Goal: Task Accomplishment & Management: Use online tool/utility

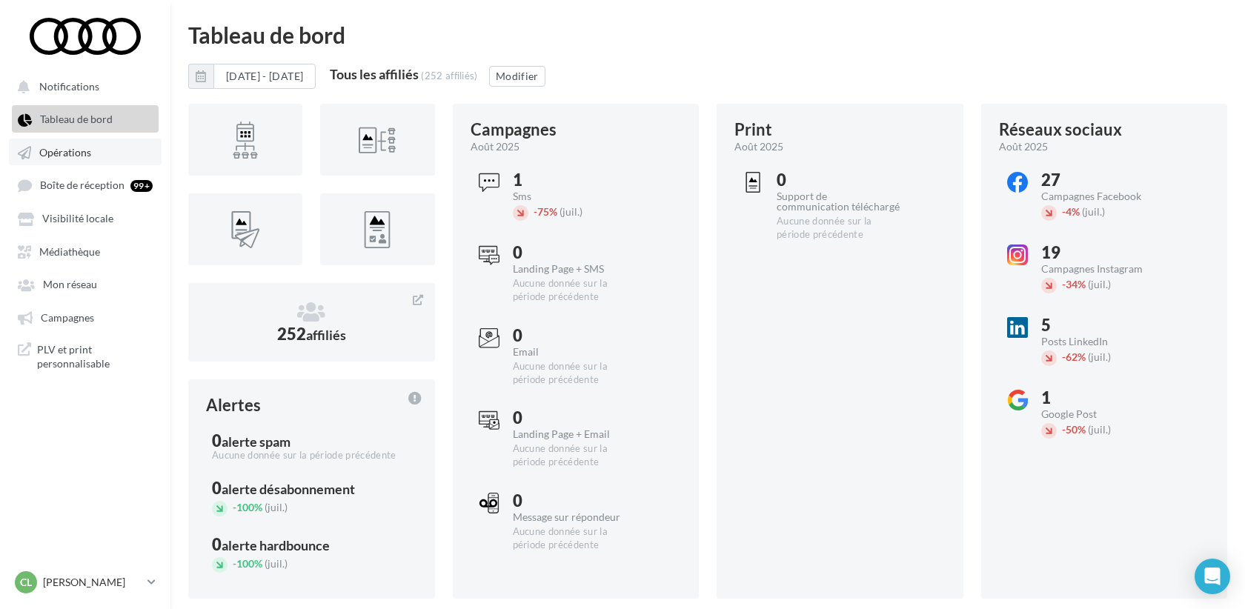
click at [76, 162] on link "Opérations" at bounding box center [85, 152] width 153 height 27
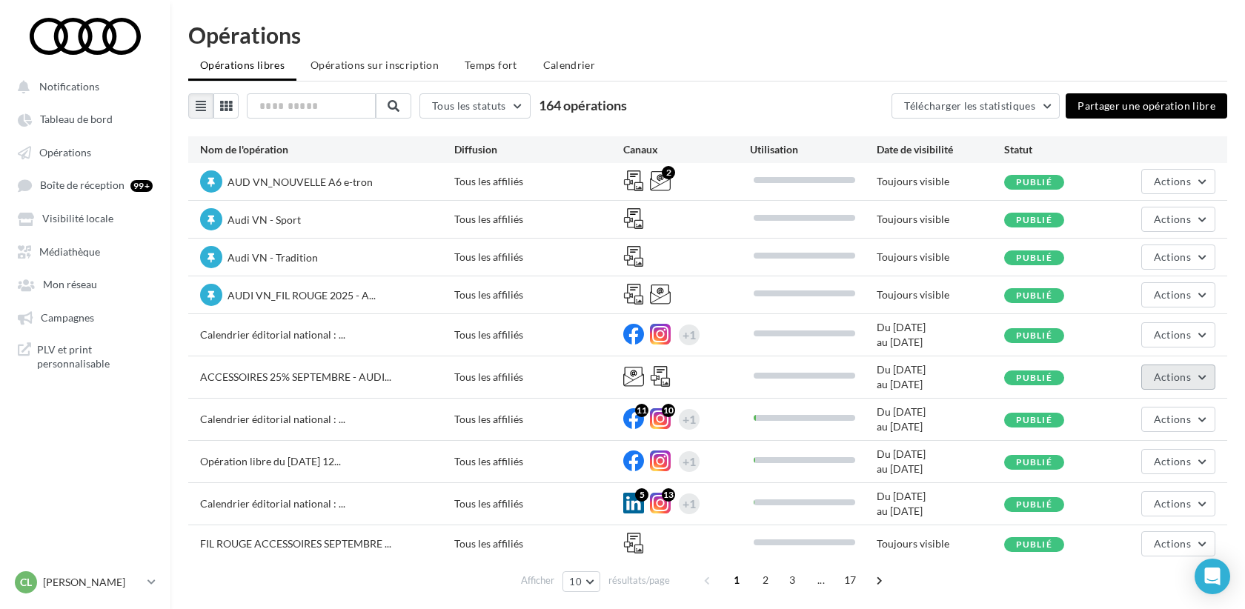
click at [1169, 369] on button "Actions" at bounding box center [1178, 377] width 74 height 25
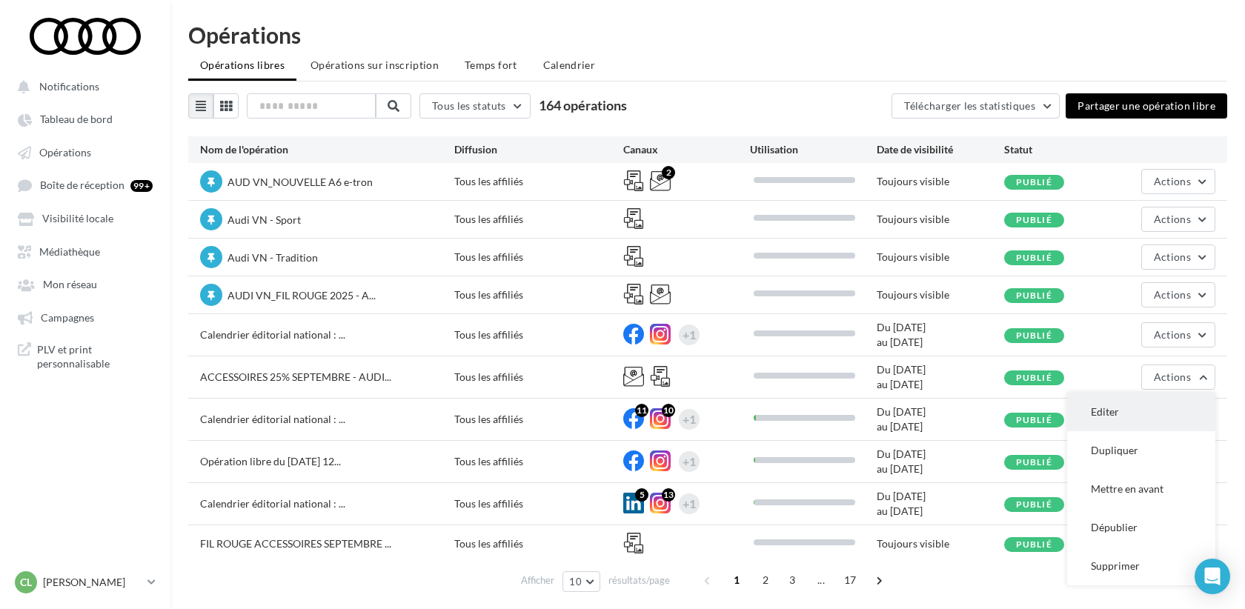
click at [1126, 406] on button "Editer" at bounding box center [1141, 412] width 148 height 39
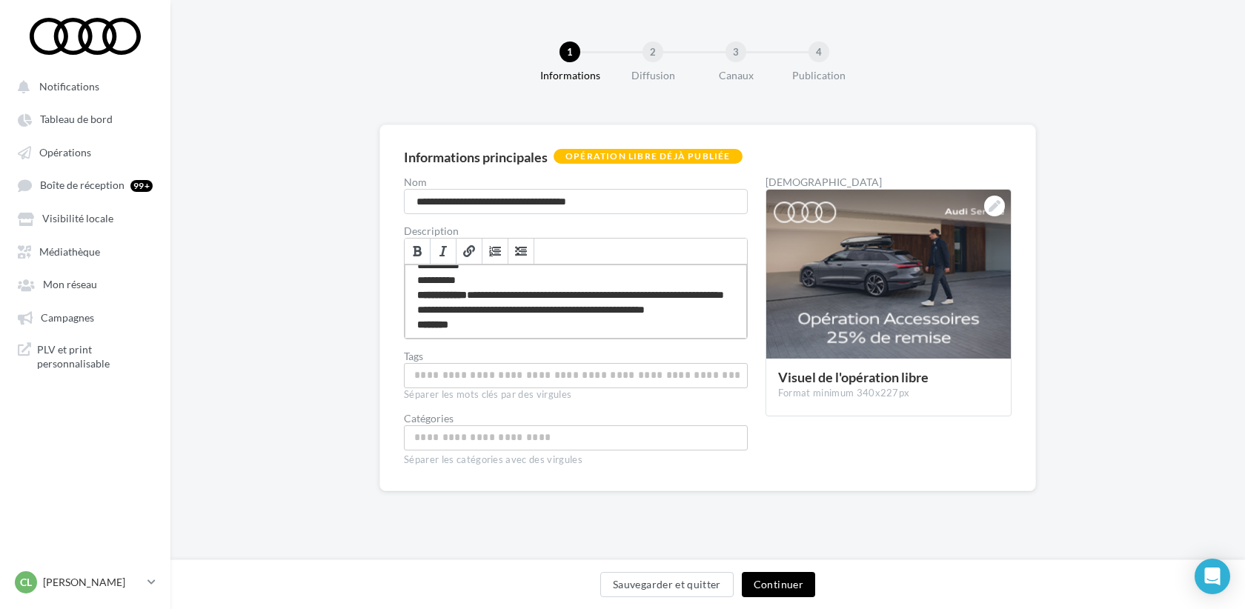
scroll to position [57, 0]
drag, startPoint x: 551, startPoint y: 314, endPoint x: 471, endPoint y: 278, distance: 87.2
click at [471, 278] on div "**********" at bounding box center [576, 302] width 342 height 74
click at [797, 588] on button "Continuer" at bounding box center [778, 584] width 73 height 25
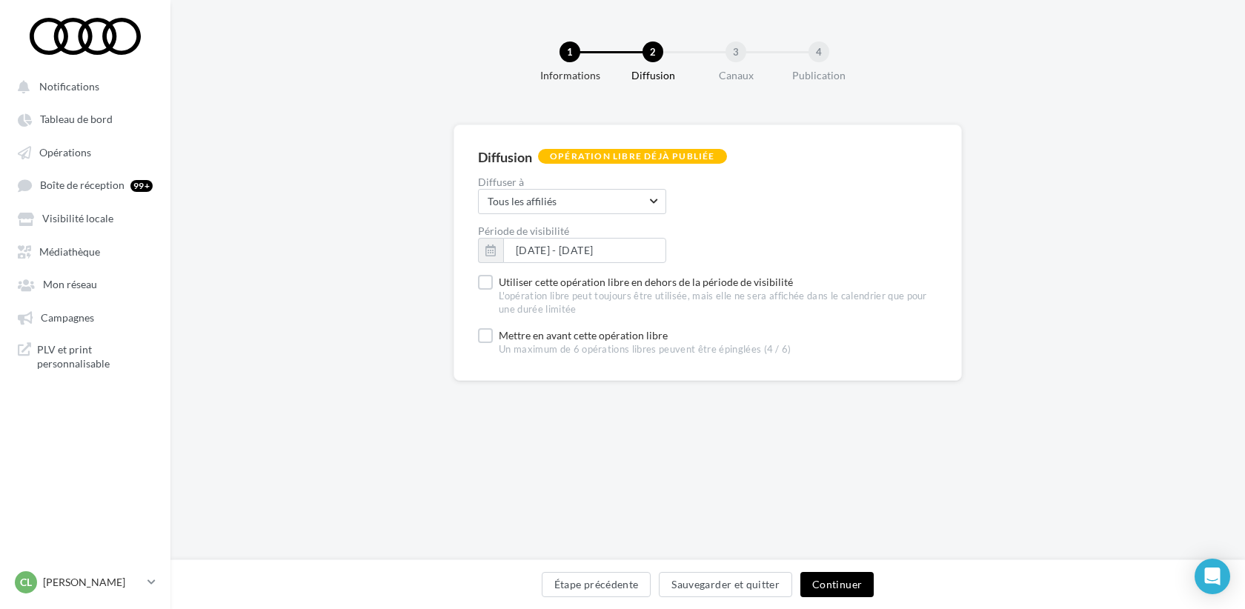
click at [854, 594] on button "Continuer" at bounding box center [836, 584] width 73 height 25
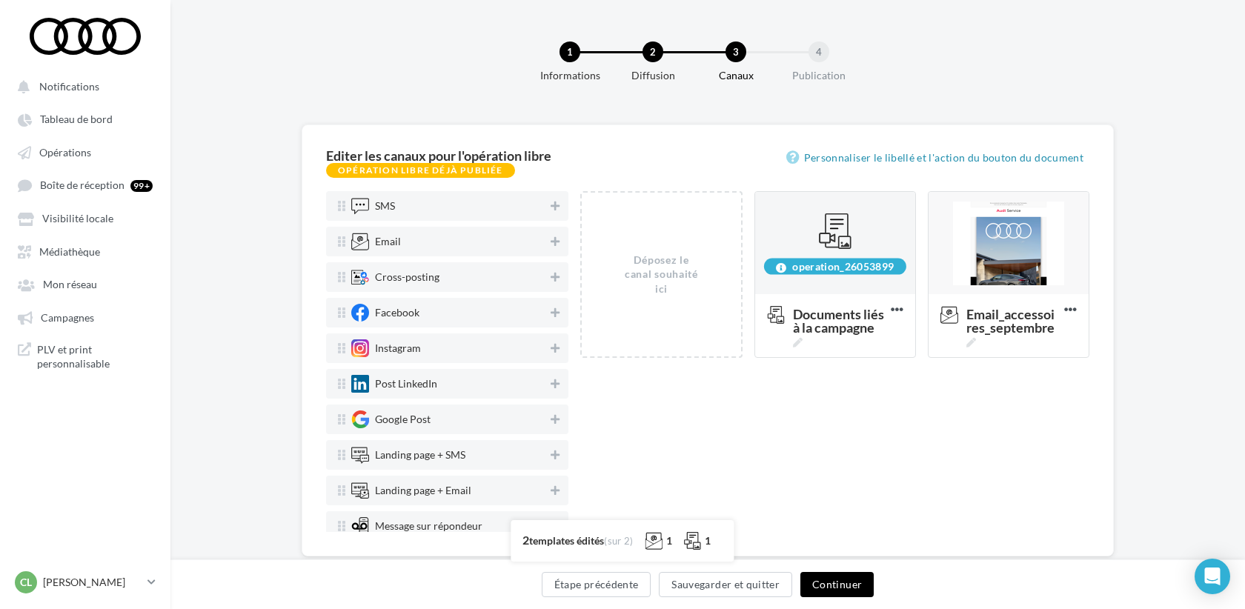
click at [851, 589] on button "Continuer" at bounding box center [836, 584] width 73 height 25
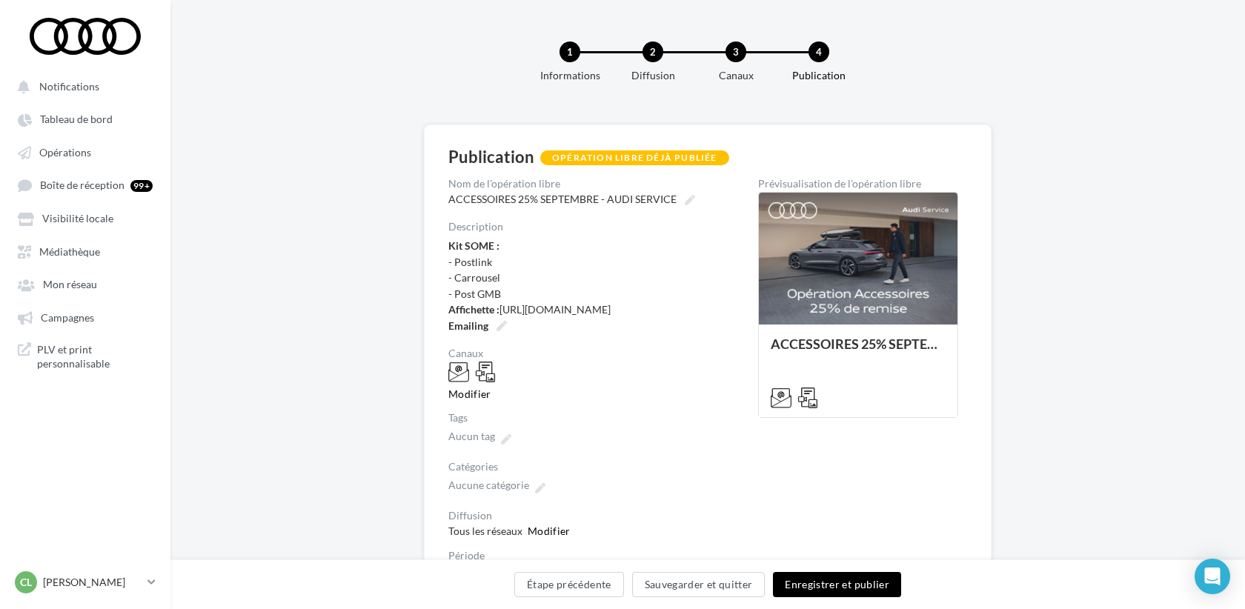
click at [852, 582] on button "Enregistrer et publier" at bounding box center [837, 584] width 128 height 25
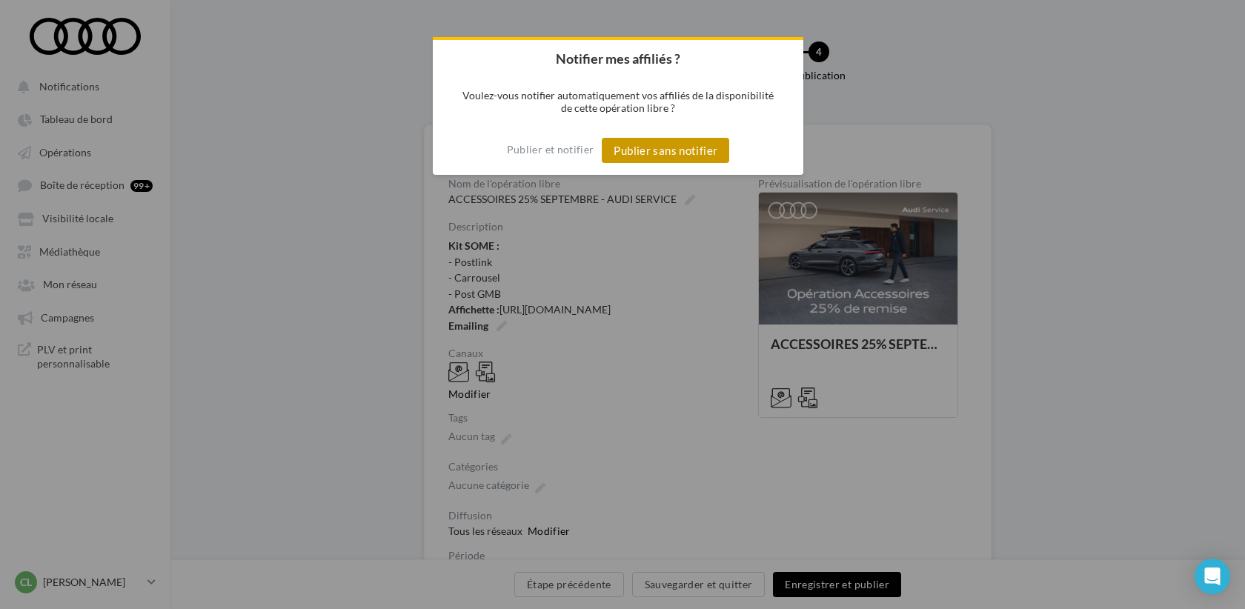
click at [704, 152] on button "Publier sans notifier" at bounding box center [665, 150] width 127 height 25
